Goal: Communication & Community: Answer question/provide support

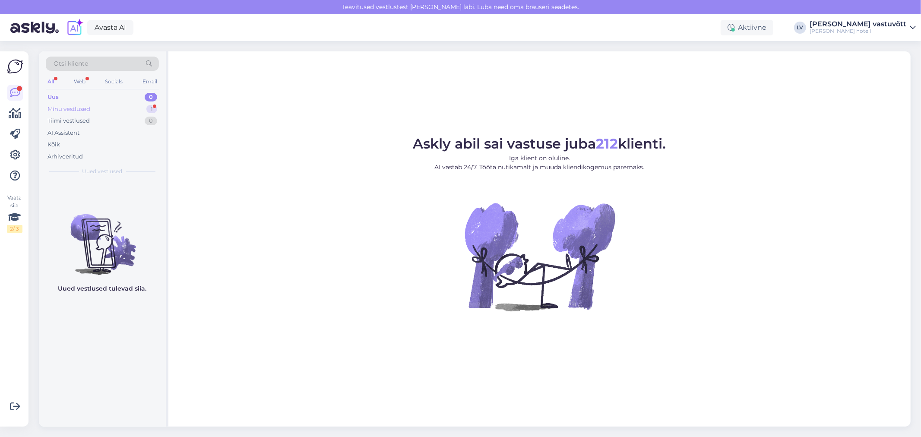
click at [108, 110] on div "Minu vestlused 1" at bounding box center [102, 109] width 113 height 12
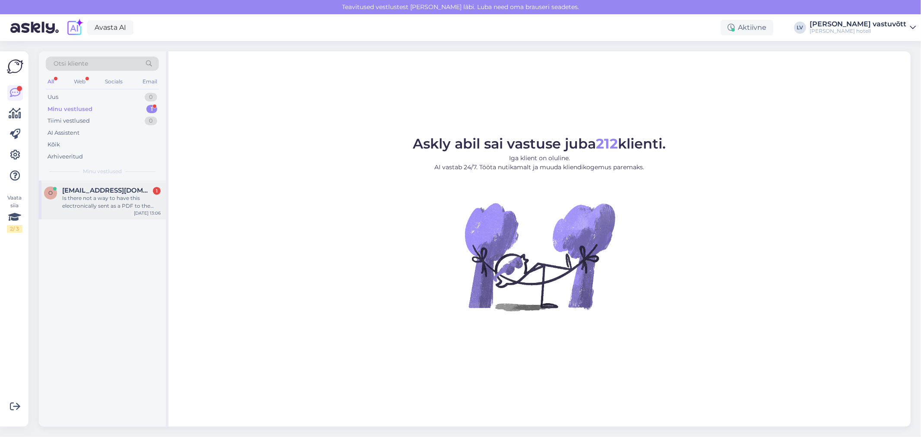
click at [105, 190] on span "[EMAIL_ADDRESS][DOMAIN_NAME]" at bounding box center [107, 191] width 90 height 8
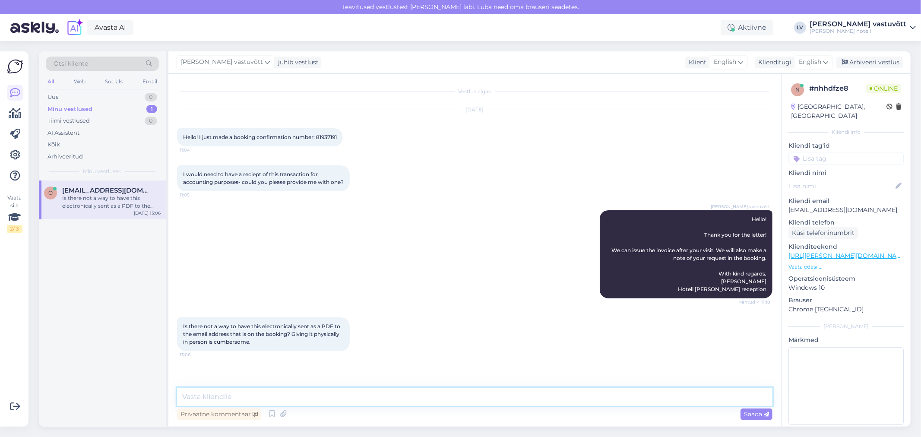
click at [249, 393] on textarea at bounding box center [474, 397] width 595 height 18
type textarea "Hello!"
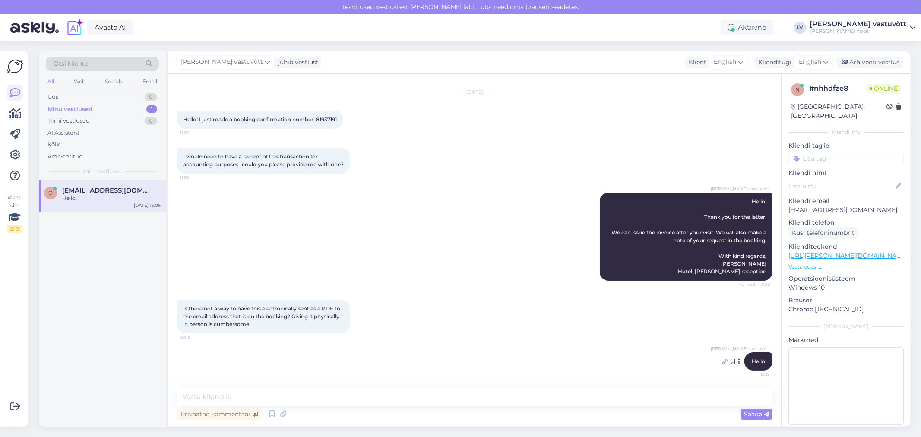
click at [722, 361] on icon at bounding box center [724, 361] width 5 height 5
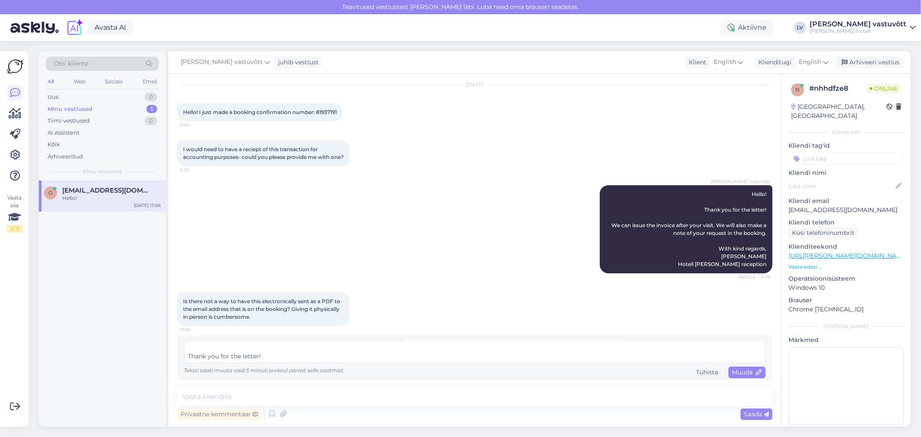
scroll to position [24, 0]
click at [231, 363] on textarea "Hello! Thank you for the letter! We appoligaze for the confusion. We can also s…" at bounding box center [475, 352] width 582 height 22
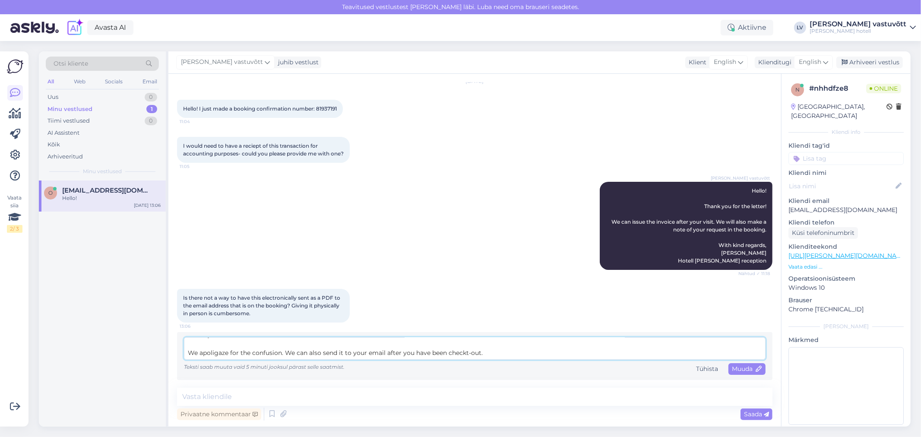
drag, startPoint x: 449, startPoint y: 366, endPoint x: 190, endPoint y: 363, distance: 258.7
click at [190, 363] on div "Hello! Thank you for the letter! We apoligaze for the confusion. We can also se…" at bounding box center [475, 356] width 582 height 38
paste textarea "We apologize for the confusion. We can also send the invoice to your email afte…"
click at [286, 353] on textarea "Hello! Thank you for the letter! We apologize for the confusion. We can also se…" at bounding box center [475, 348] width 582 height 22
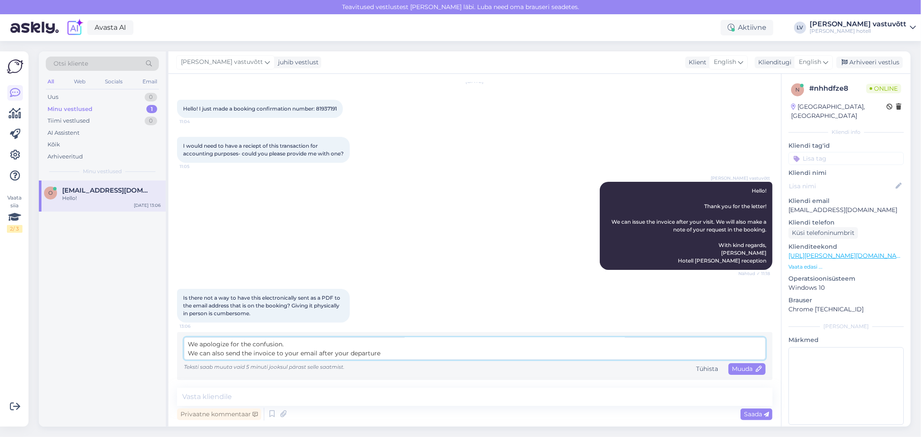
scroll to position [36, 0]
click at [390, 350] on textarea "Hello! Thank you for the letter! We apologize for the confusion. We can also se…" at bounding box center [475, 348] width 582 height 22
click at [249, 355] on textarea "Hello! Thank you for the letter! We apologize for the confusion. We can also se…" at bounding box center [475, 348] width 582 height 22
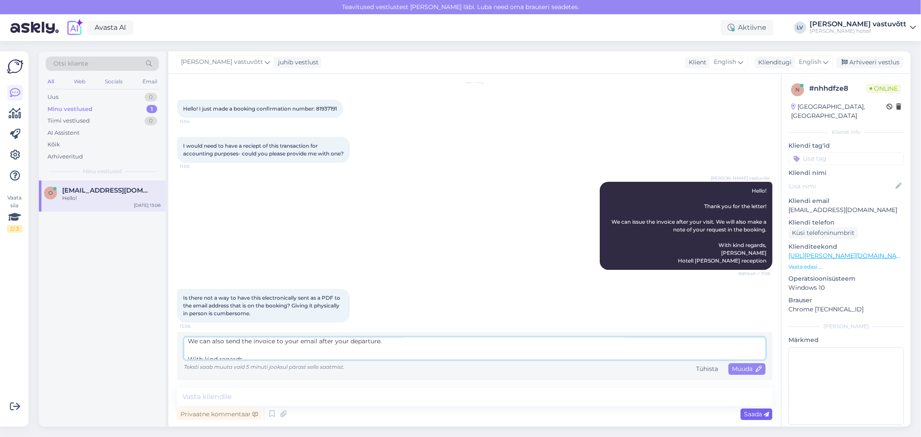
type textarea "Hello! Thank you for the letter! We apologize for the confusion. We can also se…"
click at [756, 412] on span "Saada" at bounding box center [756, 414] width 25 height 8
click at [745, 372] on div "Muuda" at bounding box center [746, 369] width 37 height 12
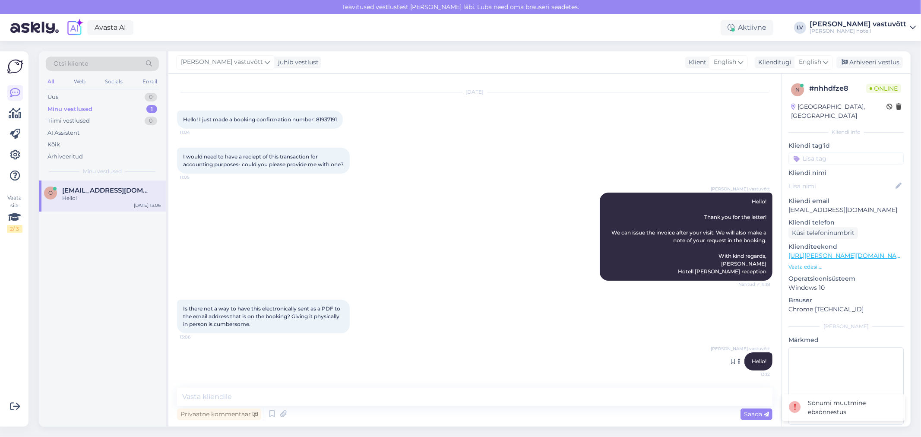
click at [752, 359] on span "Hello!" at bounding box center [759, 361] width 15 height 6
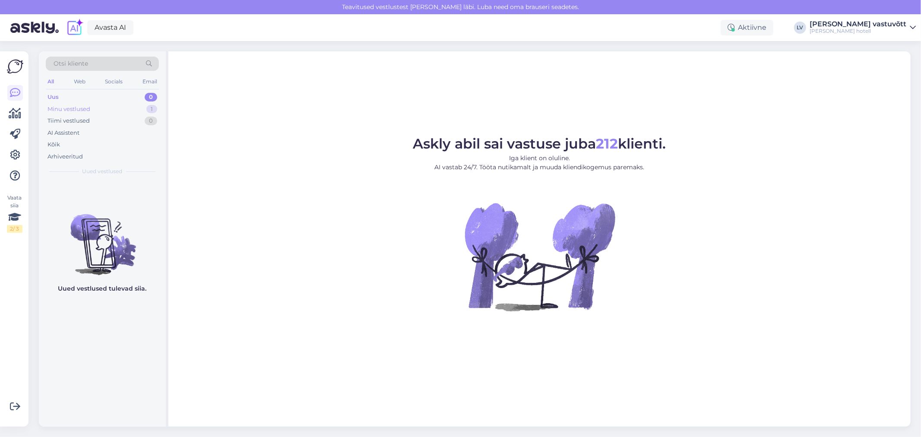
click at [125, 105] on div "Minu vestlused 1" at bounding box center [102, 109] width 113 height 12
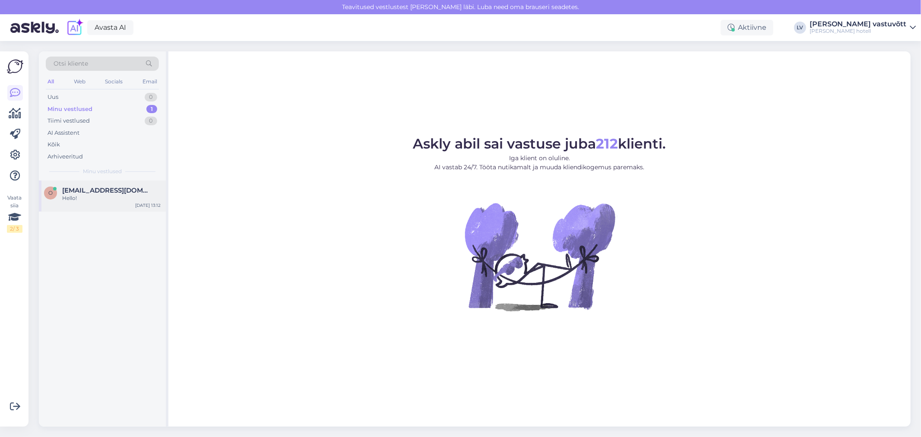
click at [113, 191] on span "office@i5invest.com" at bounding box center [107, 191] width 90 height 8
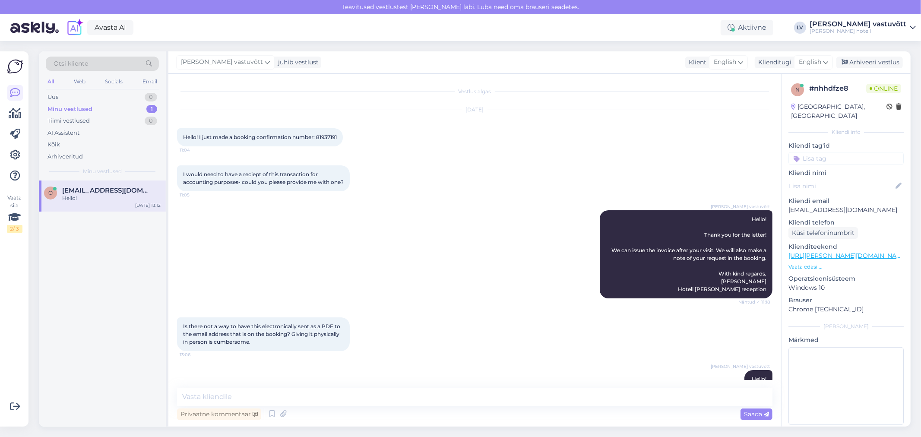
scroll to position [25, 0]
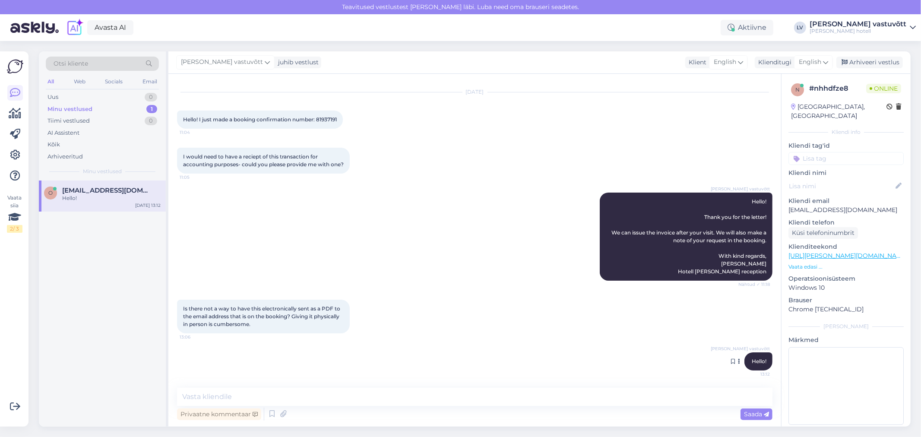
click at [738, 360] on icon at bounding box center [739, 361] width 2 height 5
drag, startPoint x: 704, startPoint y: 359, endPoint x: 713, endPoint y: 360, distance: 9.5
click at [709, 360] on div "Lydia vastuvõtt Hello! 13:12 Tõlgi sõnum: English Tõlgi sõnum: Estonian" at bounding box center [474, 361] width 595 height 37
click at [747, 364] on div "Lydia vastuvõtt Hello! 13:12" at bounding box center [758, 361] width 28 height 18
click at [199, 390] on textarea at bounding box center [474, 397] width 595 height 18
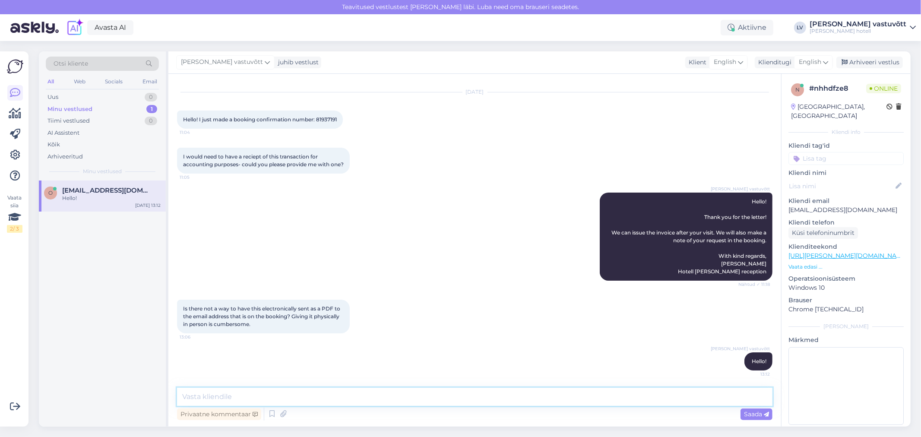
paste textarea "We apologize for the confusion. We can also send the invoice to your email afte…"
click at [294, 398] on textarea "We apologize for the confusion. We can also send the invoice to your email afte…" at bounding box center [474, 397] width 595 height 18
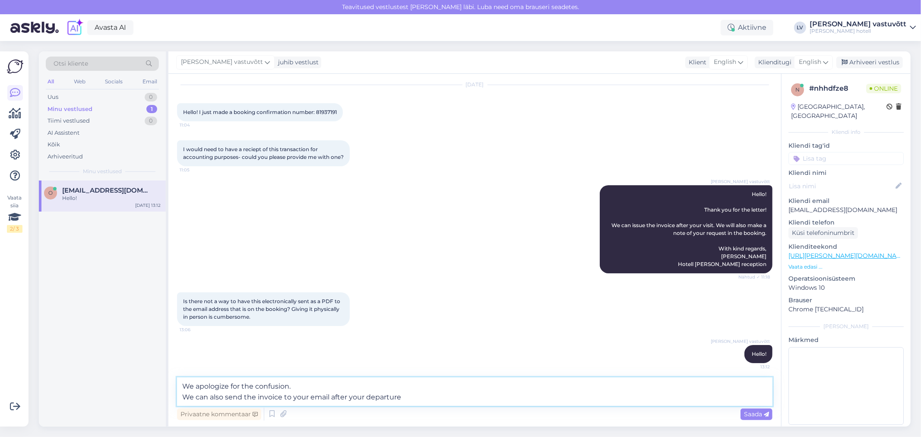
click at [415, 396] on textarea "We apologize for the confusion. We can also send the invoice to your email afte…" at bounding box center [474, 391] width 595 height 28
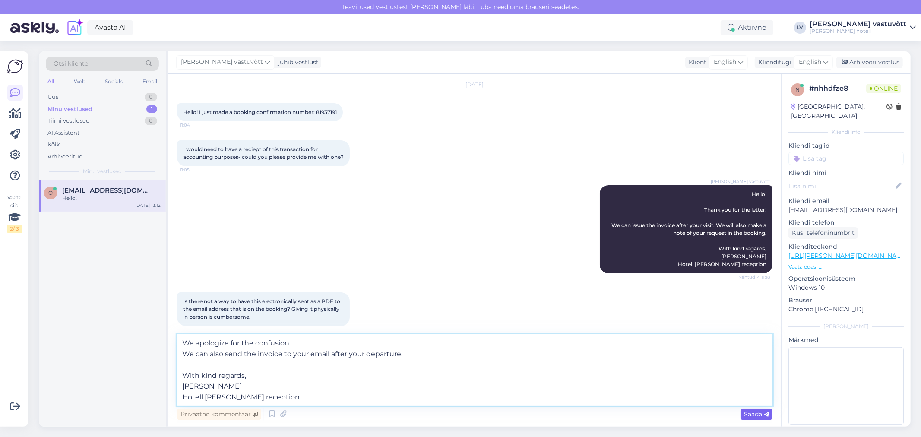
type textarea "We apologize for the confusion. We can also send the invoice to your email afte…"
click at [754, 415] on span "Saada" at bounding box center [756, 414] width 25 height 8
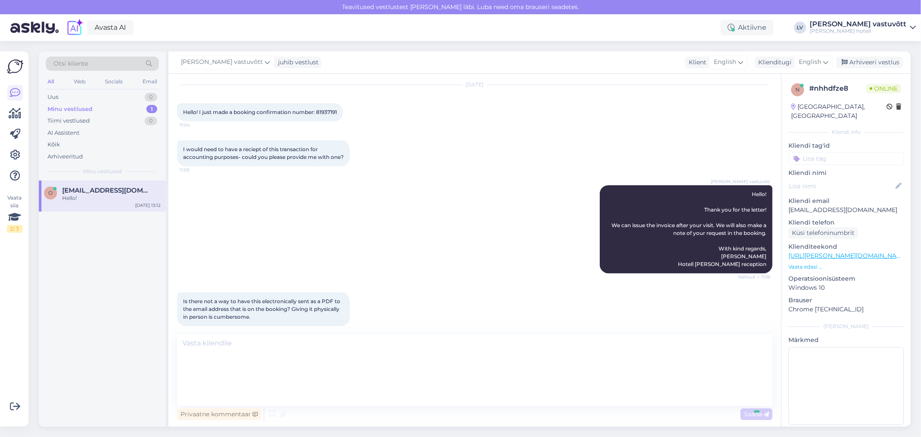
scroll to position [109, 0]
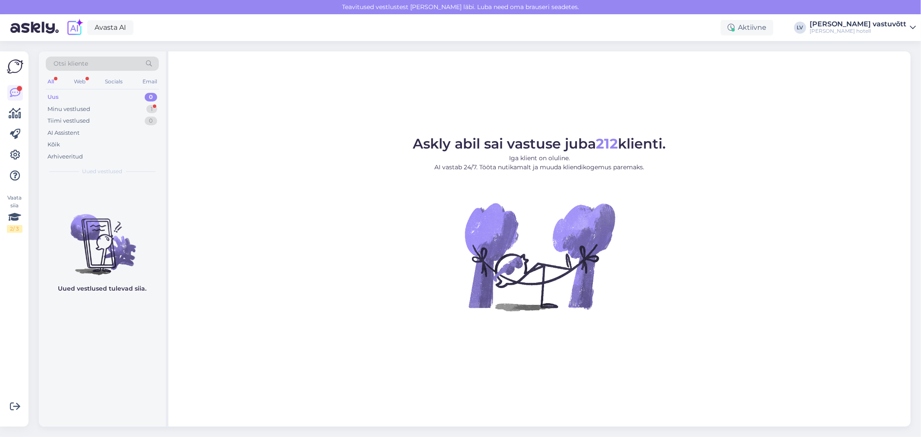
click at [94, 102] on div "Uus 0" at bounding box center [102, 97] width 113 height 12
click at [91, 106] on div "Minu vestlused 1" at bounding box center [102, 109] width 113 height 12
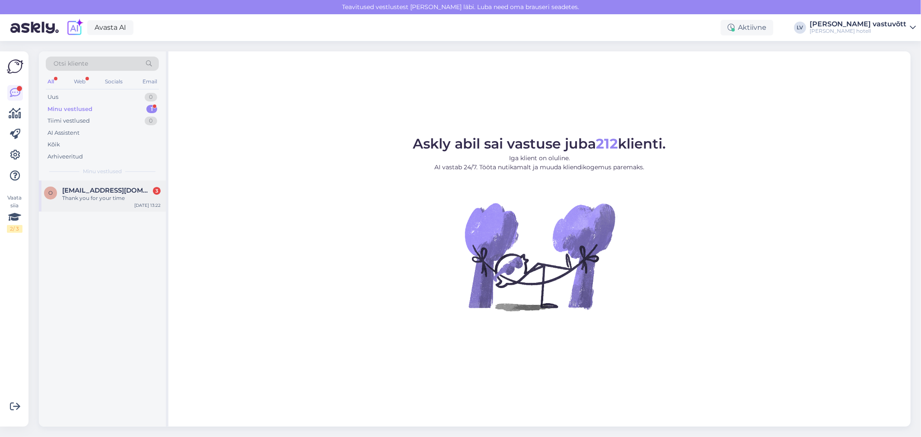
click at [98, 187] on span "[EMAIL_ADDRESS][DOMAIN_NAME]" at bounding box center [107, 191] width 90 height 8
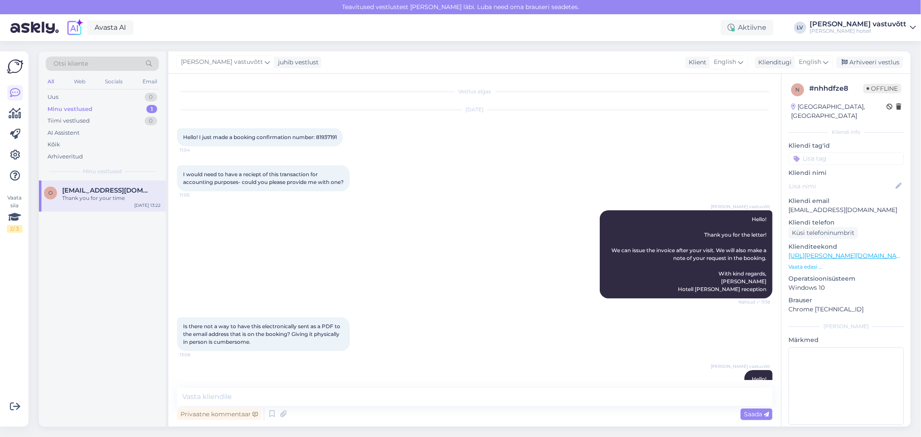
scroll to position [236, 0]
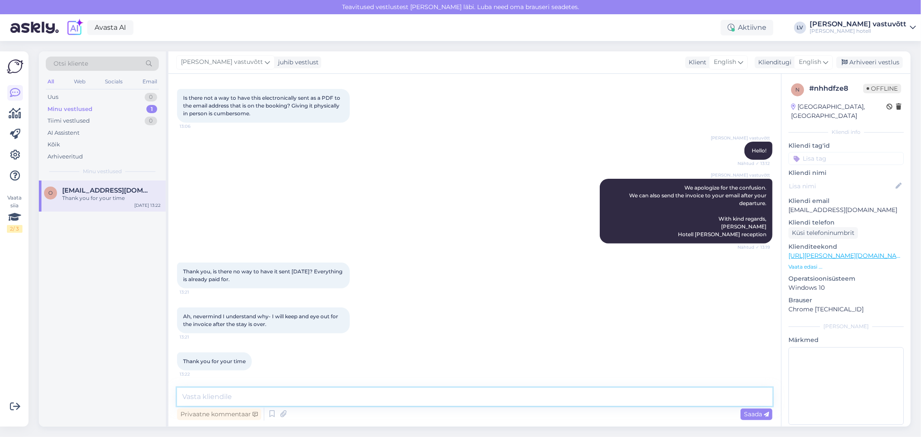
click at [201, 396] on textarea at bounding box center [474, 397] width 595 height 18
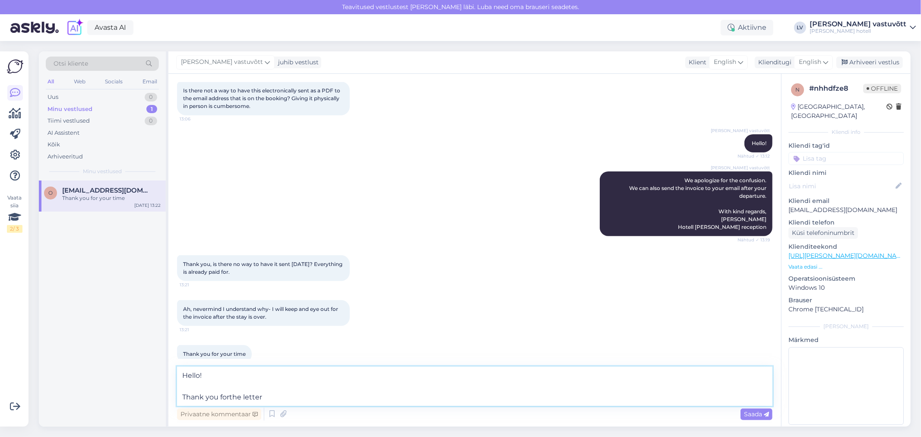
click at [231, 396] on textarea "Hello! Thank you forthe letter" at bounding box center [474, 386] width 595 height 39
click at [229, 399] on textarea "Hello! Thank you forthe letter" at bounding box center [474, 386] width 595 height 39
click at [279, 396] on textarea "Hello! Thank you for the letter" at bounding box center [474, 386] width 595 height 39
type textarea "Hello! Thank you for the letter!"
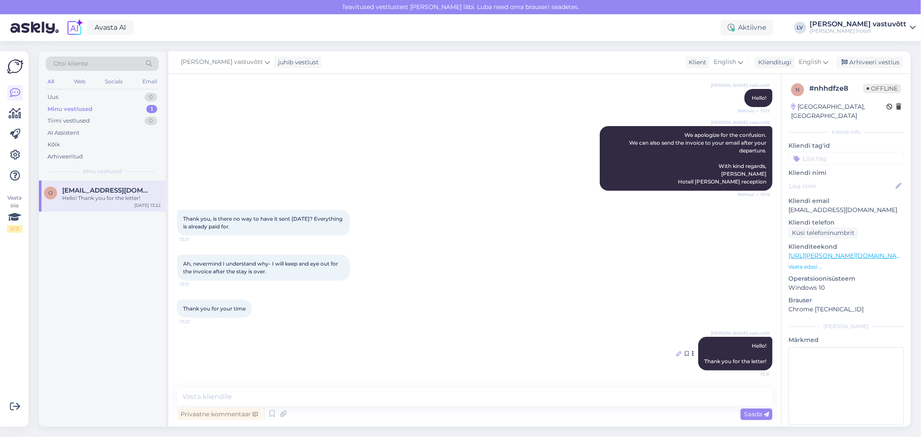
click at [676, 353] on icon at bounding box center [678, 353] width 5 height 5
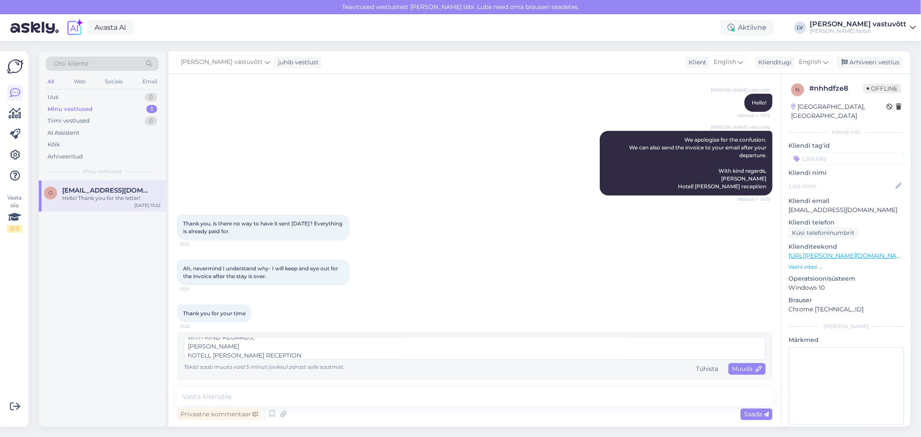
scroll to position [63, 0]
drag, startPoint x: 259, startPoint y: 353, endPoint x: 184, endPoint y: 348, distance: 75.8
click at [184, 348] on textarea "Hello! Thank you for the letter! We make sure to add it on your booking that yo…" at bounding box center [475, 348] width 582 height 22
drag, startPoint x: 253, startPoint y: 354, endPoint x: 183, endPoint y: 345, distance: 71.3
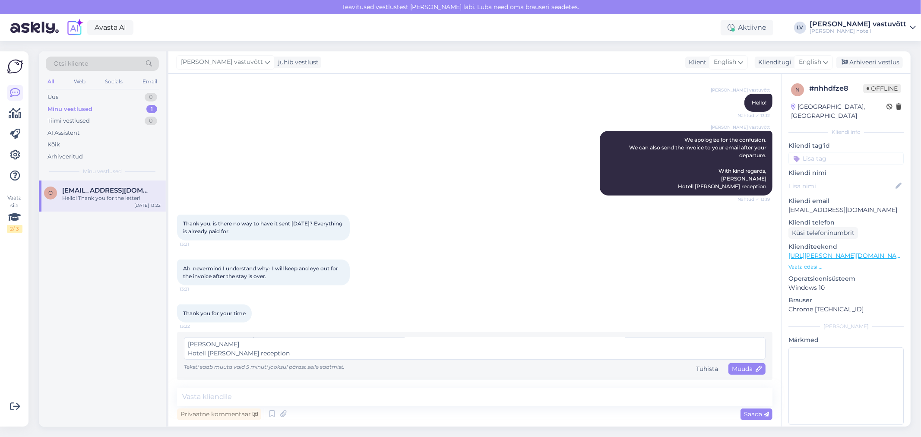
click at [178, 346] on div "Hello! Thank you for the letter! We make sure to add it on your booking that yo…" at bounding box center [474, 356] width 595 height 48
click at [251, 342] on textarea "Hello! Thank you for the letter! We make sure to add it on your booking that yo…" at bounding box center [475, 348] width 582 height 22
drag, startPoint x: 252, startPoint y: 342, endPoint x: 237, endPoint y: 338, distance: 15.6
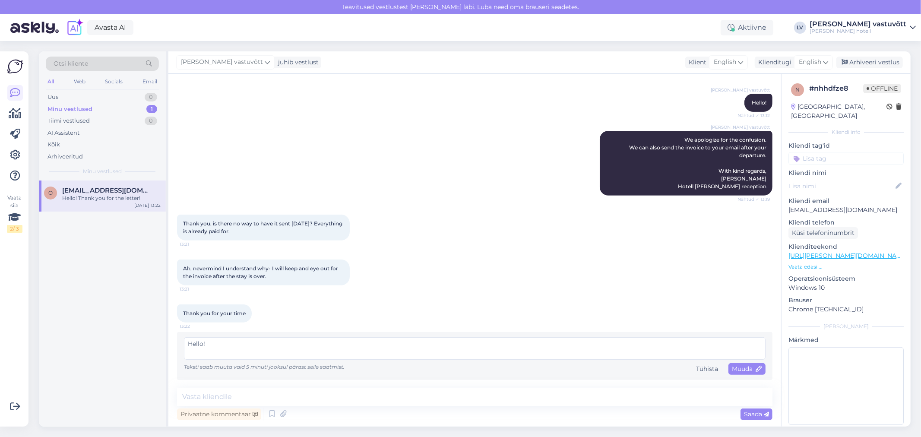
click at [237, 338] on textarea "Hello! Thank you for the letter! We make sure to add it on your booking that yo…" at bounding box center [475, 348] width 582 height 22
click at [252, 355] on textarea "Hello! Thank you for the letter! We make sure to add it on your booking that yo…" at bounding box center [475, 348] width 582 height 22
type textarea "Hello! Thank you for the letter! We make sure to add it on your booking that yo…"
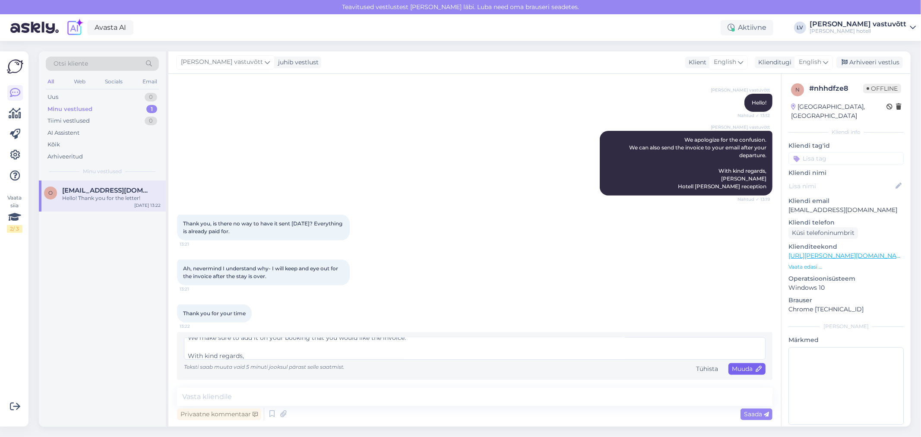
click at [741, 370] on span "Muuda" at bounding box center [747, 369] width 30 height 8
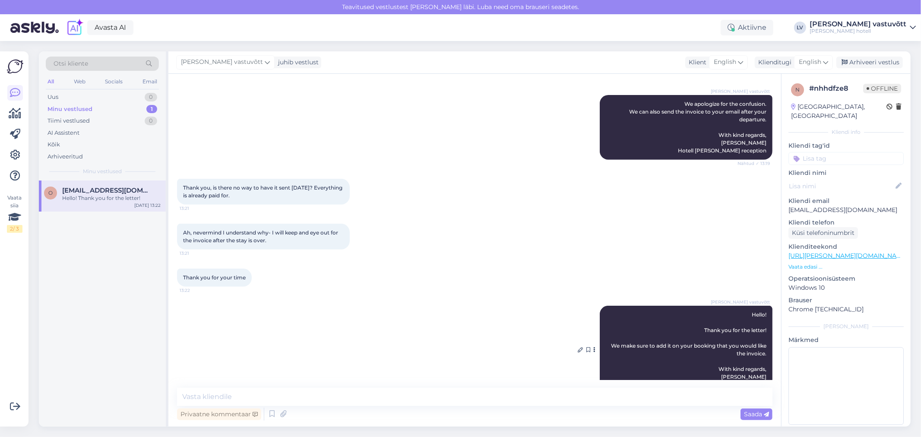
scroll to position [343, 0]
